Goal: Task Accomplishment & Management: Manage account settings

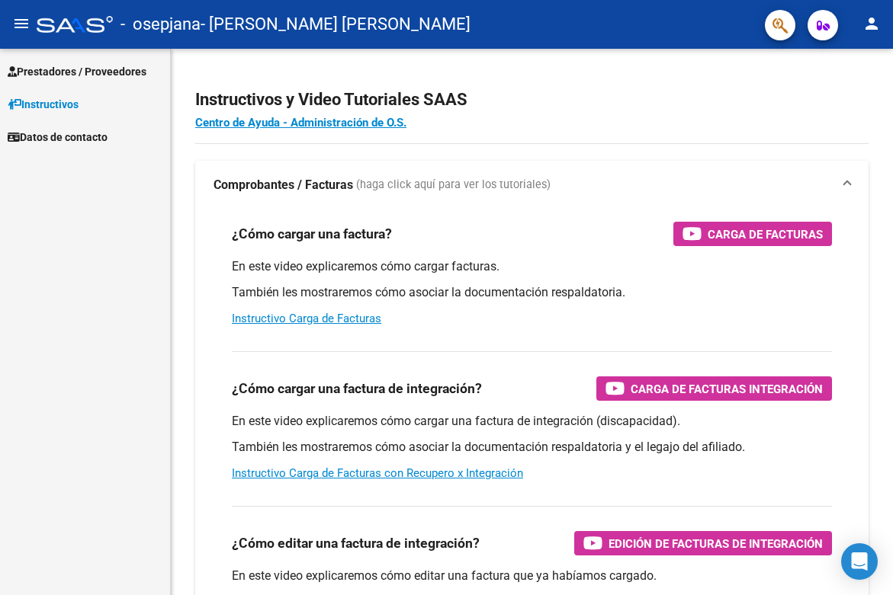
click at [867, 27] on mat-icon "person" at bounding box center [871, 23] width 18 height 18
click at [826, 102] on button "exit_to_app Salir" at bounding box center [840, 100] width 93 height 37
click at [864, 24] on mat-icon "person" at bounding box center [871, 23] width 18 height 18
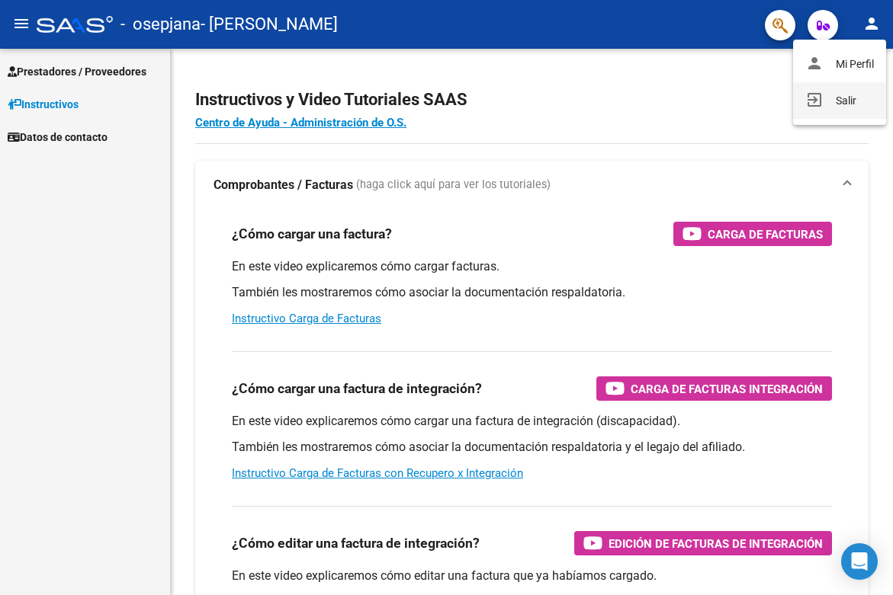
click at [846, 104] on button "exit_to_app Salir" at bounding box center [839, 100] width 93 height 37
click at [871, 25] on mat-icon "person" at bounding box center [871, 23] width 18 height 18
click at [840, 101] on button "exit_to_app Salir" at bounding box center [840, 100] width 93 height 37
click at [874, 28] on mat-icon "person" at bounding box center [871, 23] width 18 height 18
click at [826, 101] on button "exit_to_app Salir" at bounding box center [840, 100] width 93 height 37
